Goal: Information Seeking & Learning: Learn about a topic

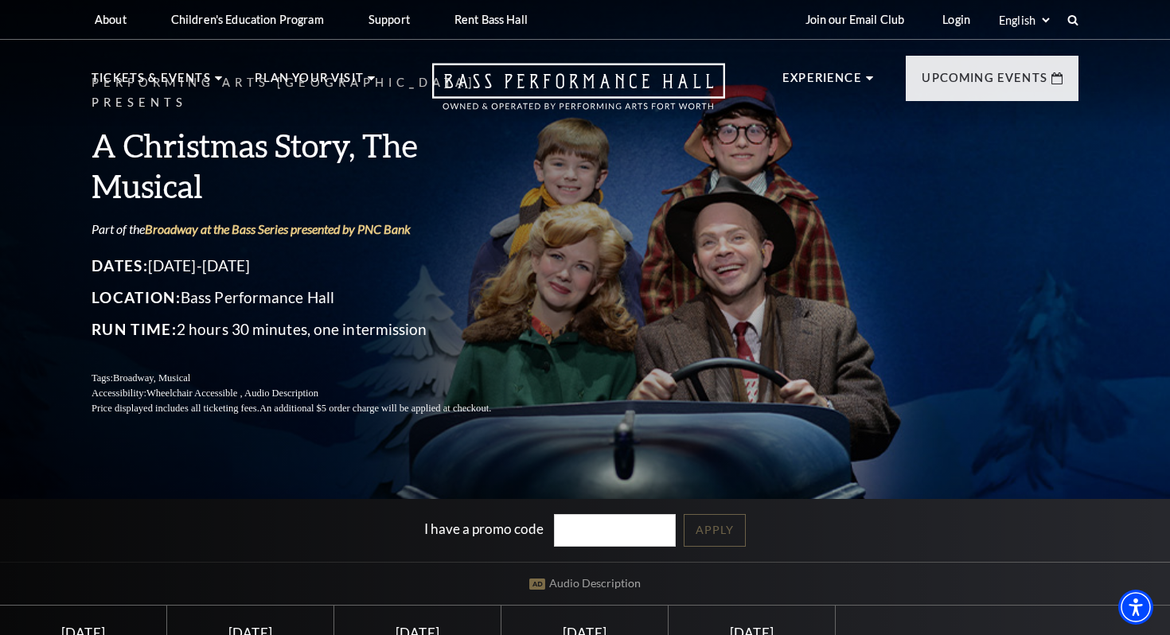
scroll to position [1, 0]
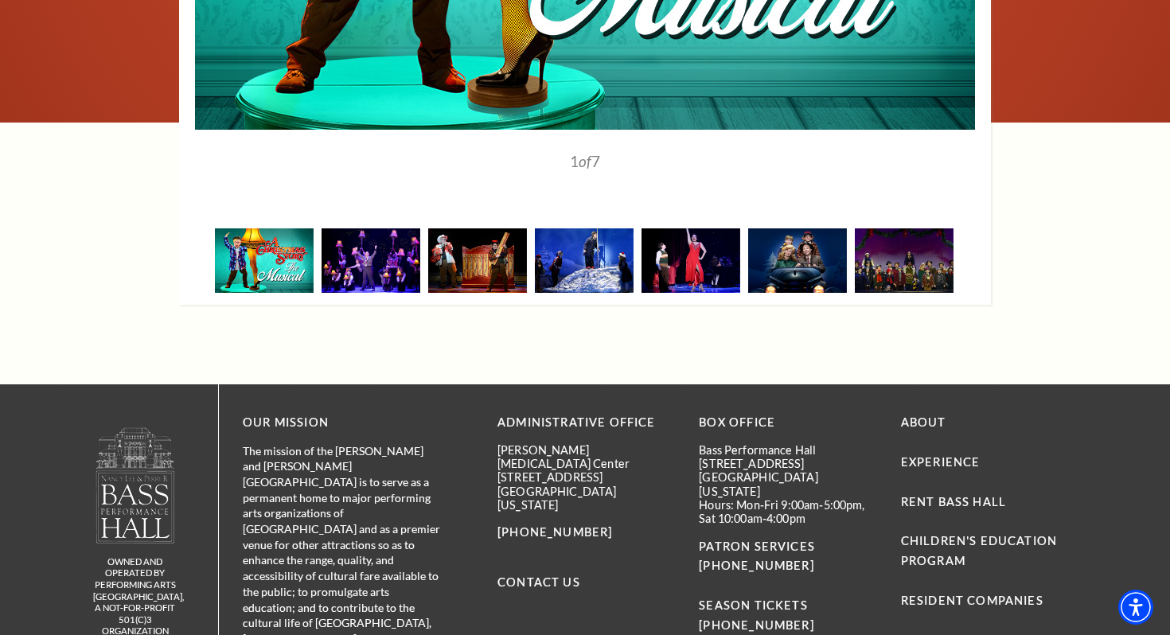
scroll to position [2460, 0]
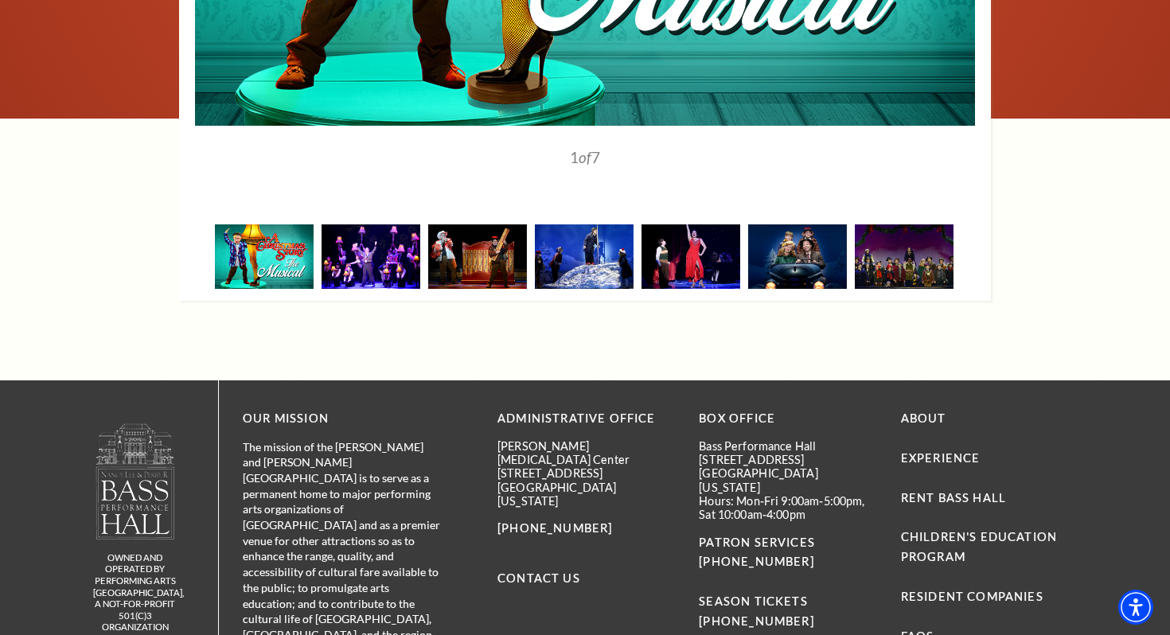
click at [361, 246] on img at bounding box center [370, 256] width 99 height 64
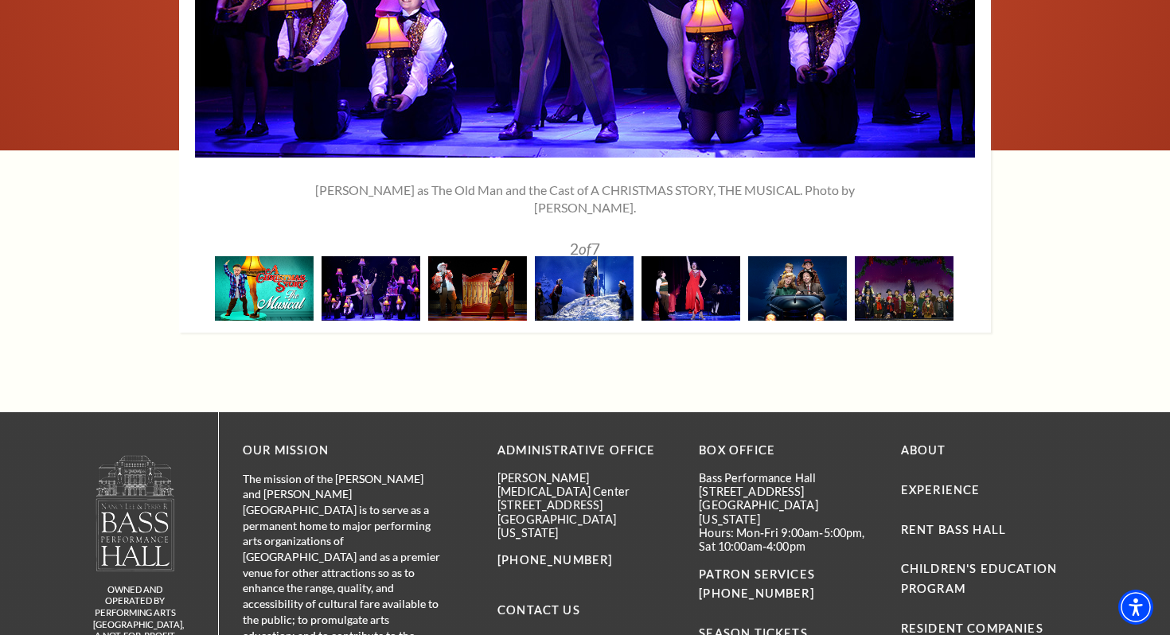
scroll to position [2441, 0]
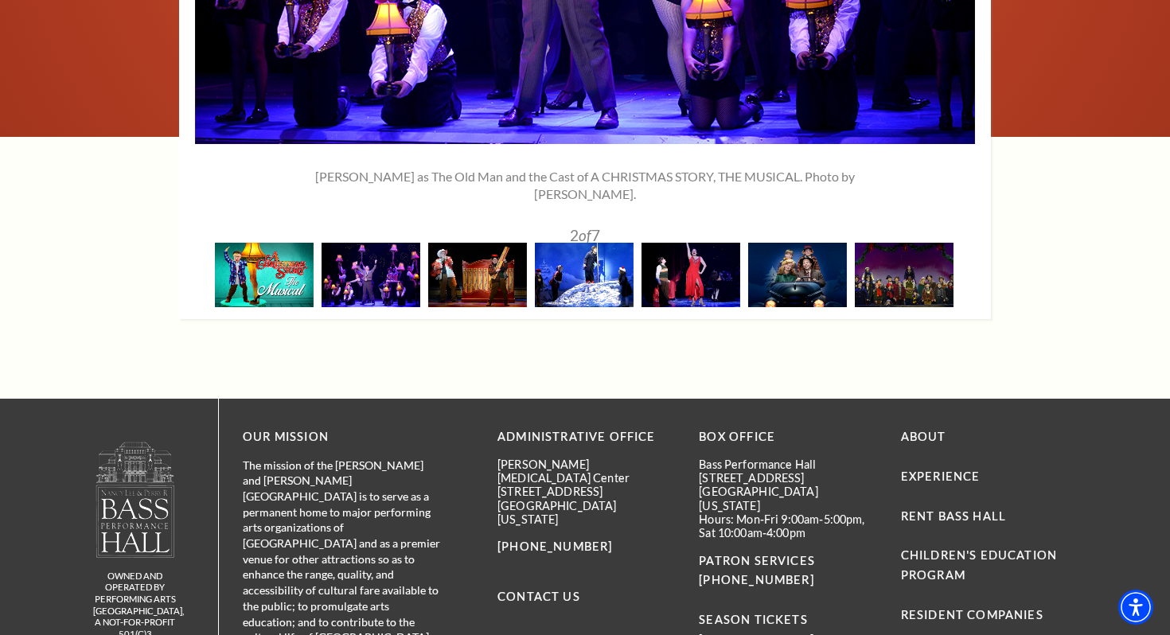
click at [588, 264] on img at bounding box center [584, 275] width 99 height 64
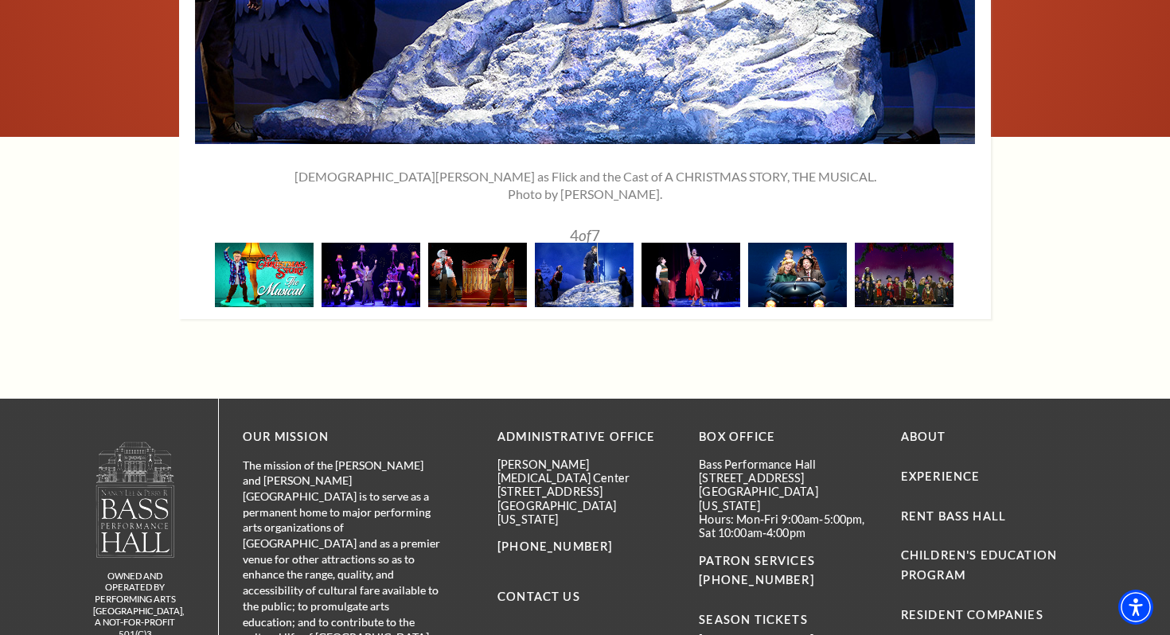
click at [789, 272] on img at bounding box center [797, 275] width 99 height 64
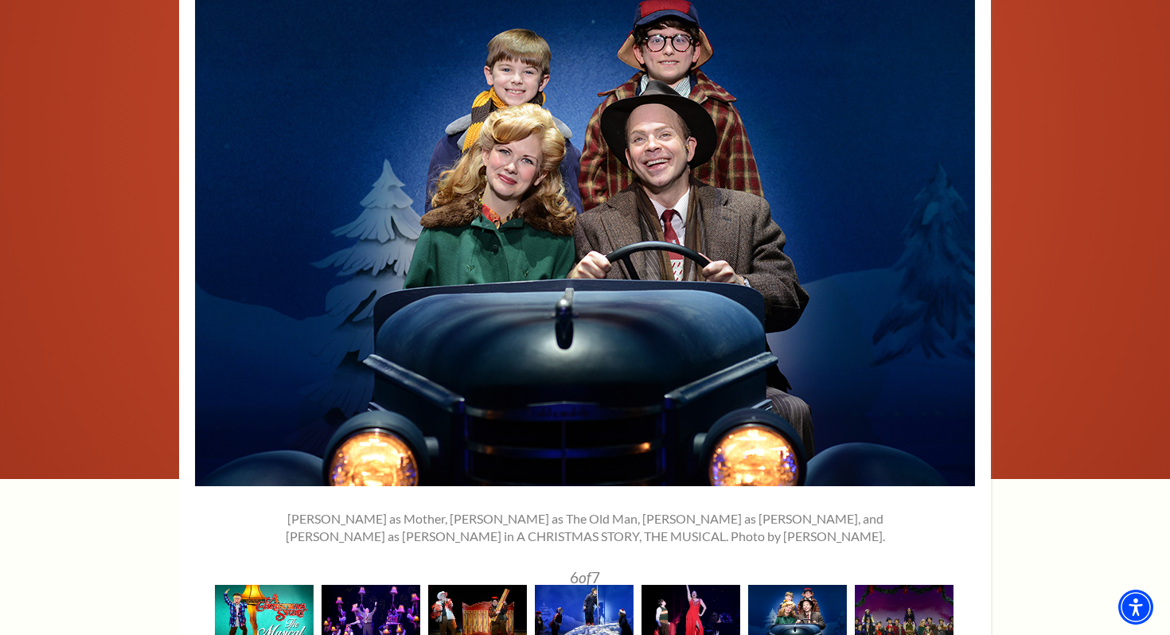
scroll to position [2079, 0]
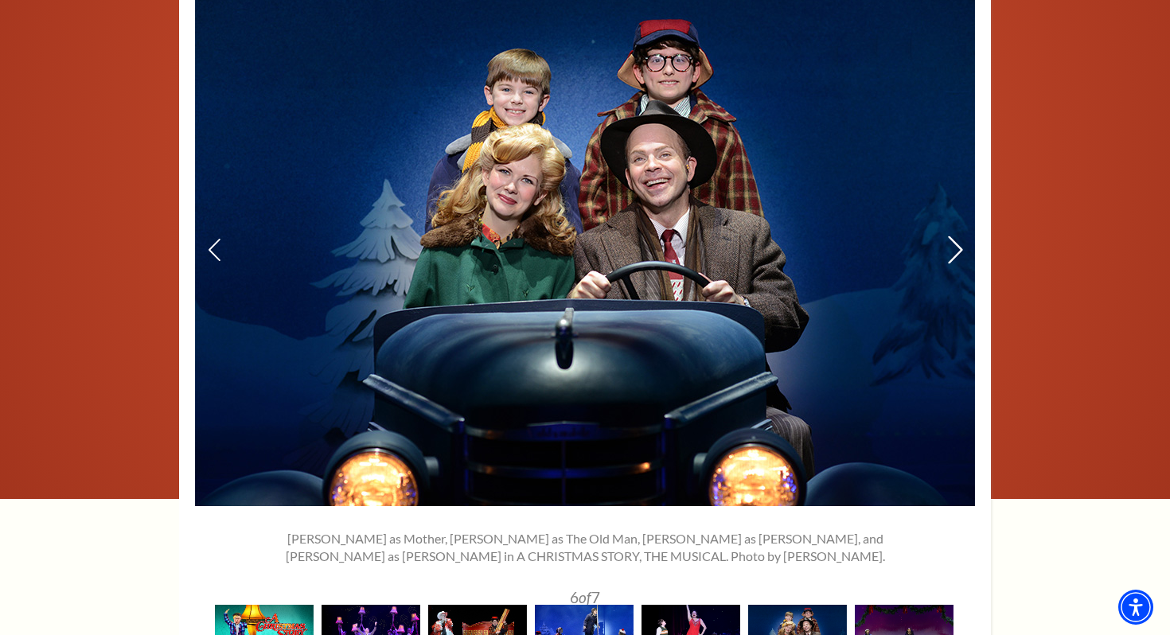
click at [956, 237] on icon at bounding box center [955, 250] width 17 height 28
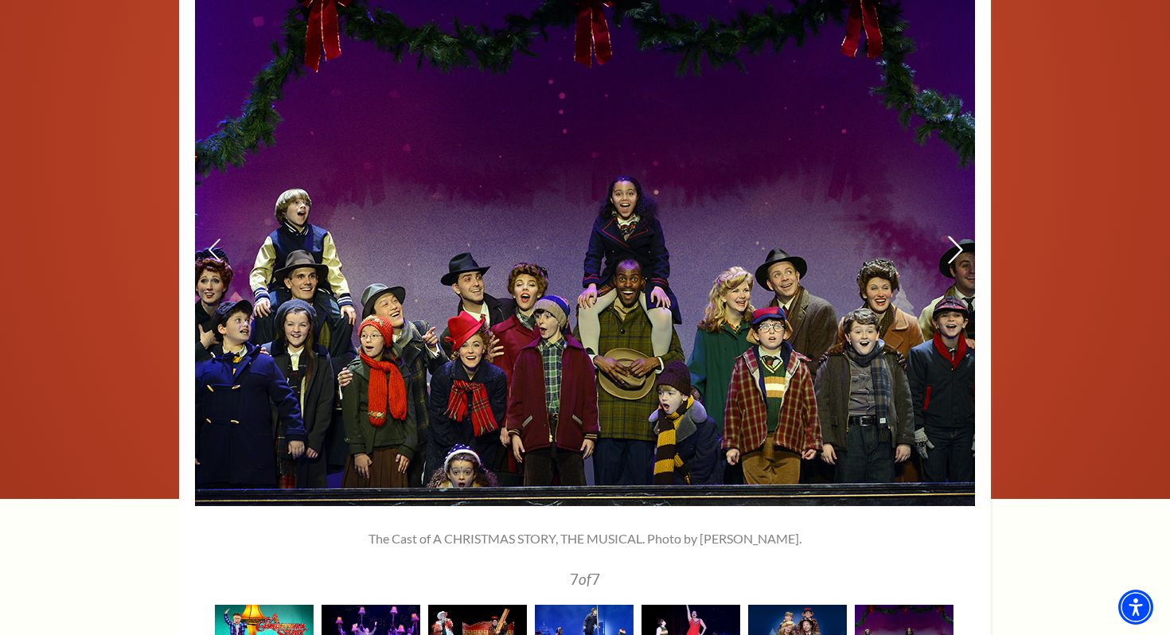
click at [956, 238] on icon at bounding box center [955, 250] width 17 height 28
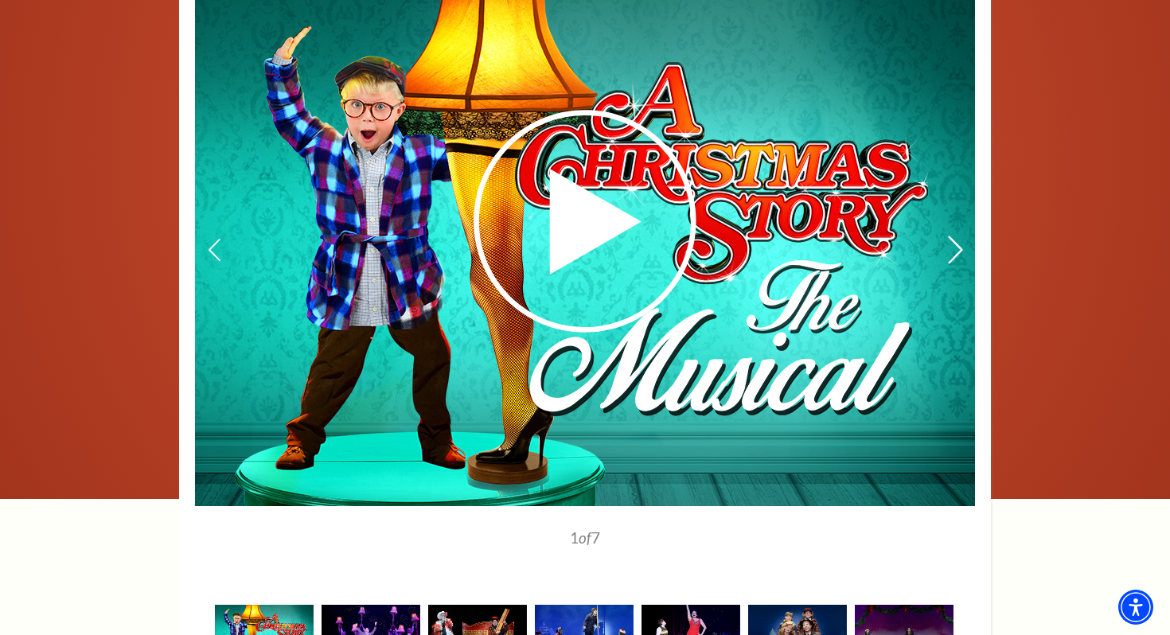
click at [956, 238] on icon at bounding box center [955, 250] width 17 height 28
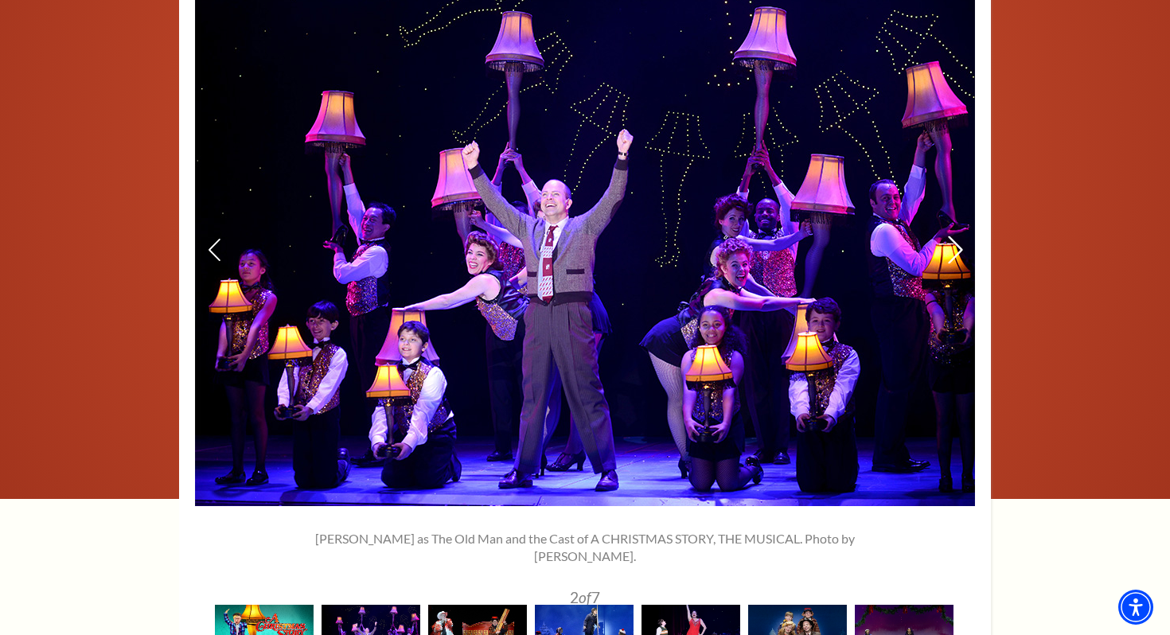
click at [956, 238] on icon at bounding box center [955, 250] width 17 height 28
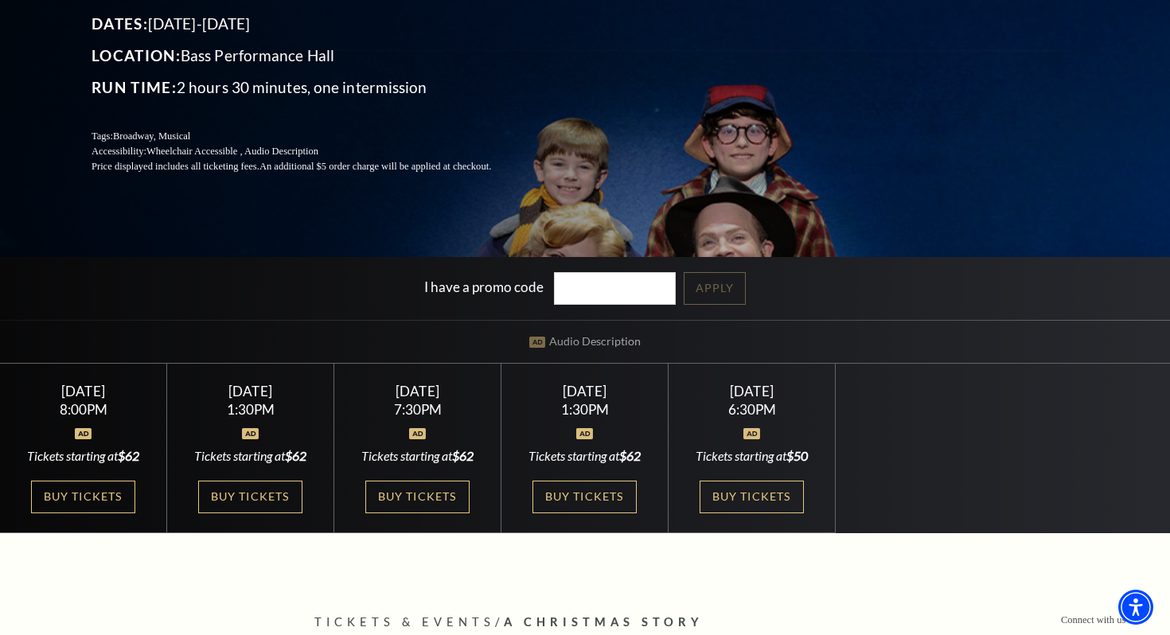
scroll to position [0, 0]
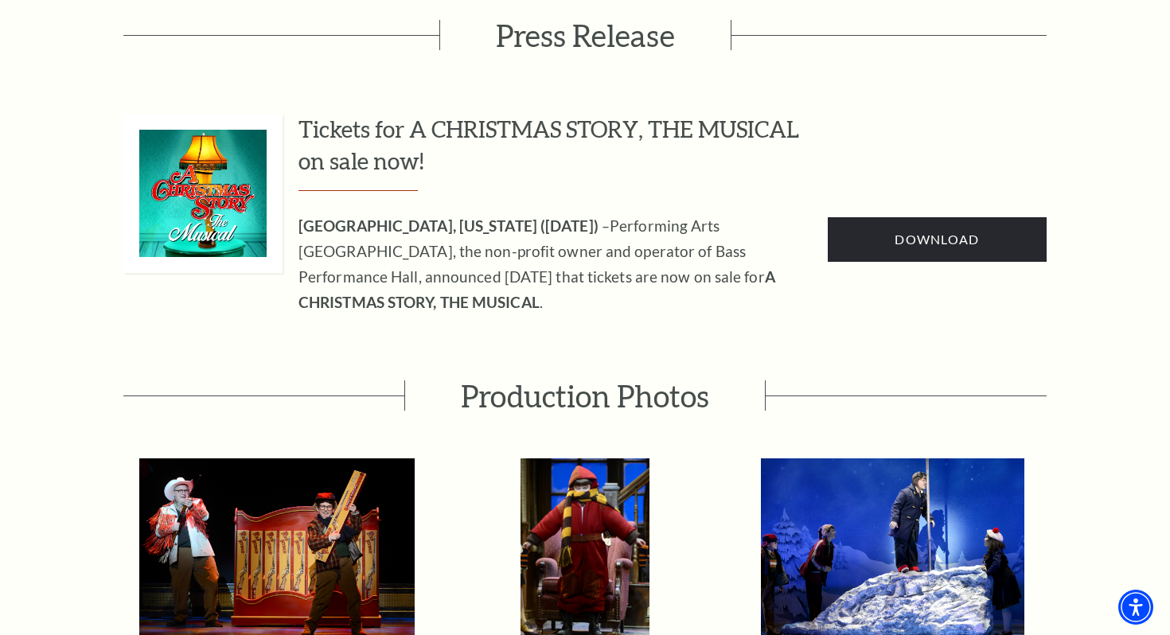
scroll to position [899, 0]
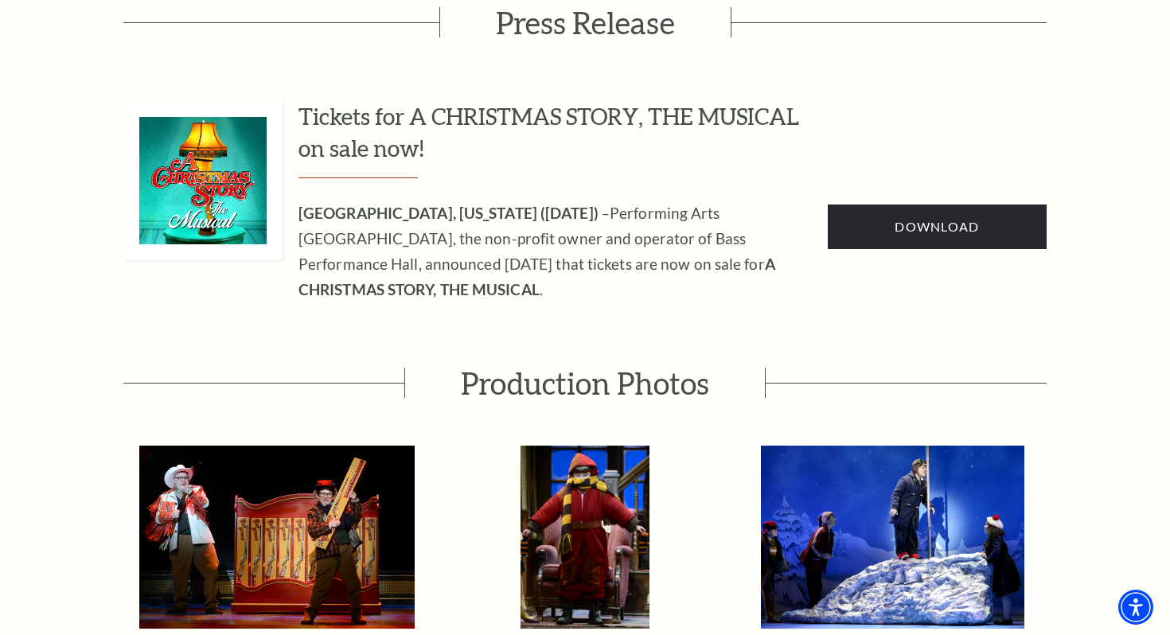
click at [178, 158] on img at bounding box center [202, 180] width 127 height 127
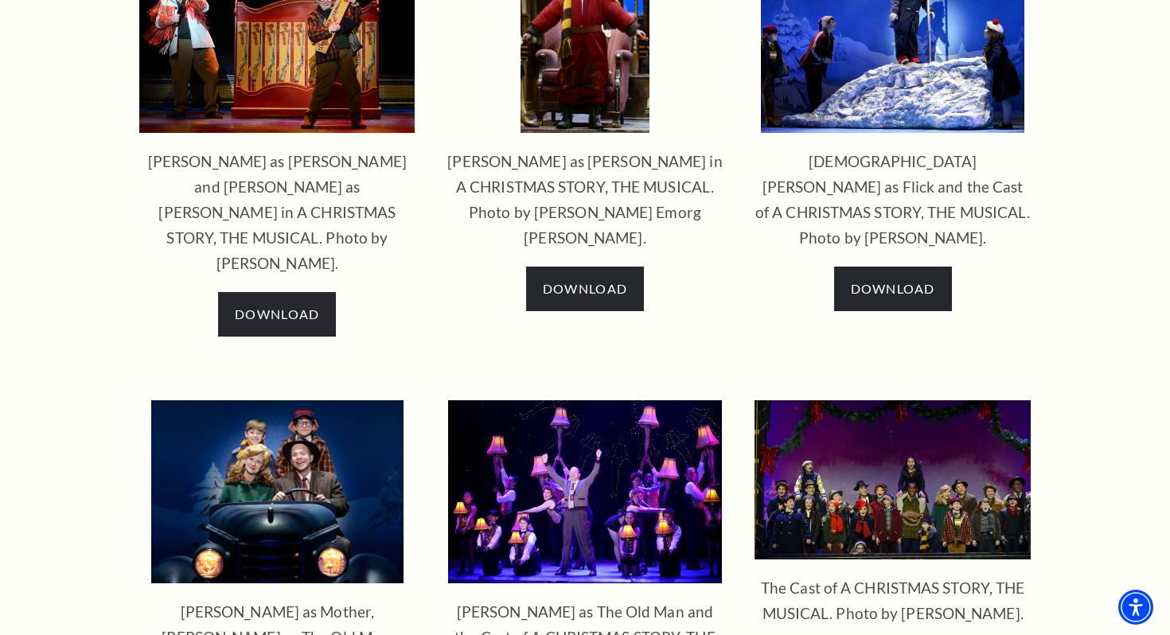
scroll to position [1390, 0]
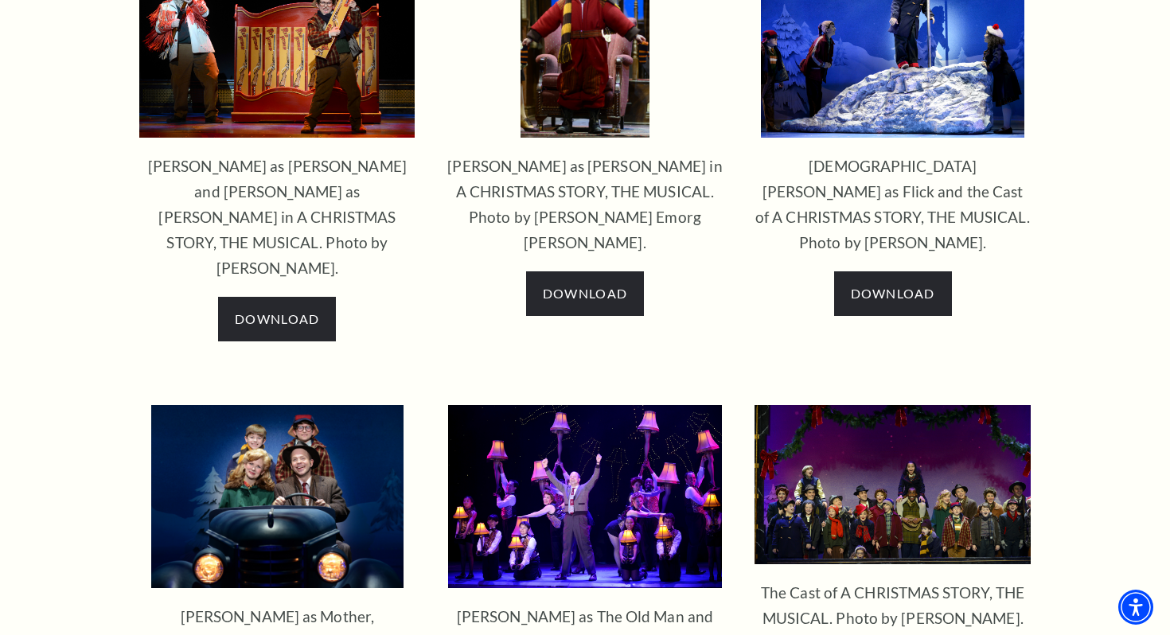
click at [566, 405] on img at bounding box center [585, 496] width 274 height 183
drag, startPoint x: 687, startPoint y: 388, endPoint x: 722, endPoint y: 433, distance: 57.3
click at [0, 0] on div "Production Photos Chris Carsten as Jean Shepherd and Colton Maurer as Ralphie i…" at bounding box center [585, 459] width 1170 height 1164
